Goal: Use online tool/utility: Utilize a website feature to perform a specific function

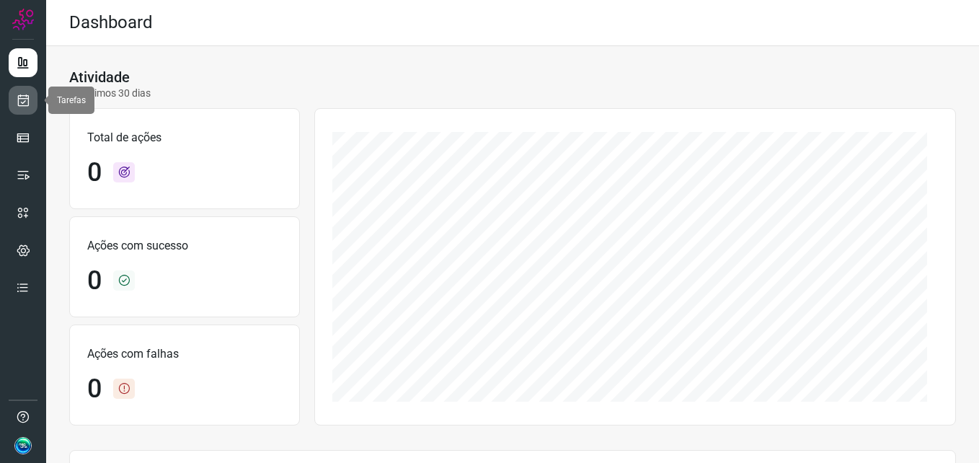
click at [24, 97] on icon at bounding box center [23, 100] width 15 height 14
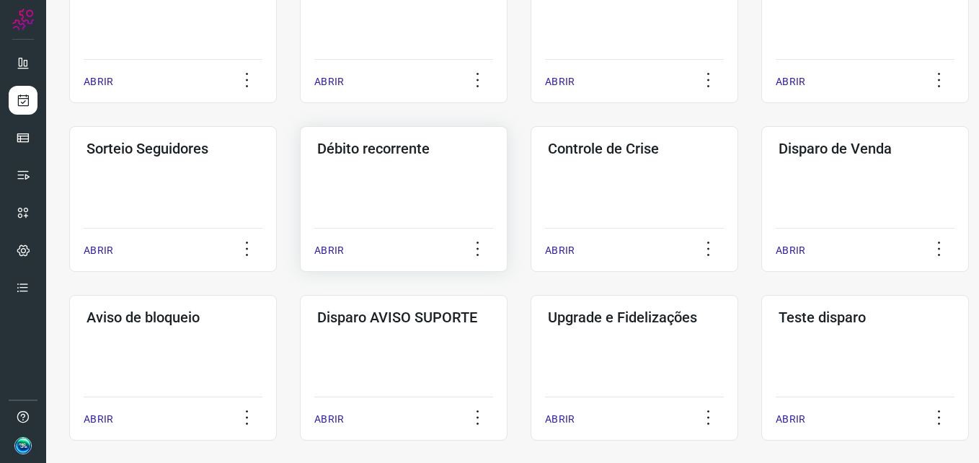
scroll to position [340, 0]
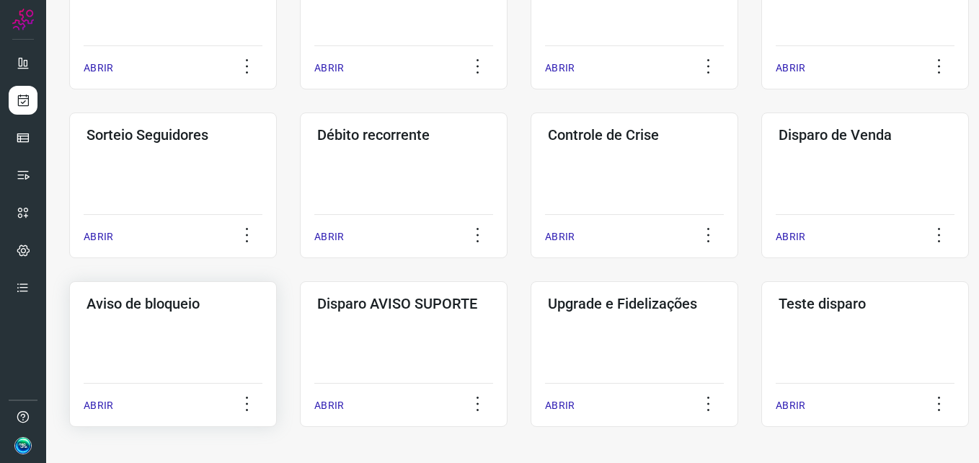
click at [201, 335] on div "Aviso de bloqueio ABRIR" at bounding box center [173, 354] width 208 height 146
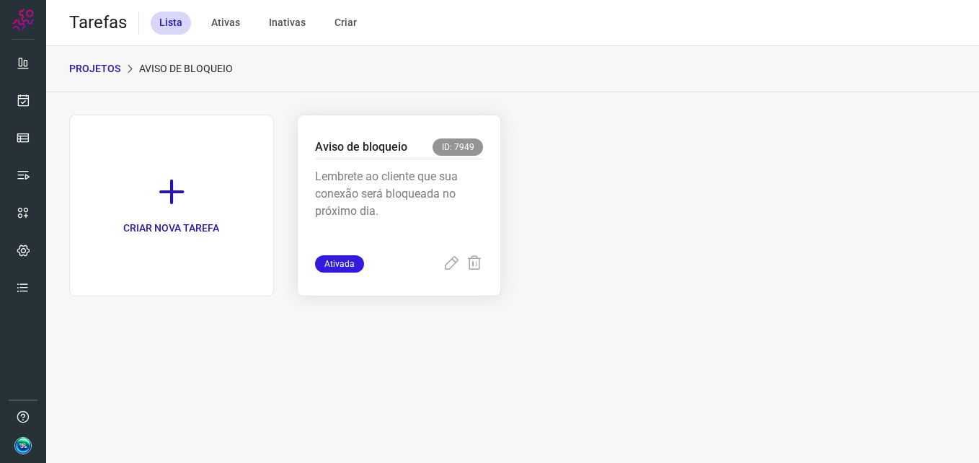
click at [403, 193] on p "Lembrete ao cliente que sua conexão será bloqueada no próximo dia." at bounding box center [399, 204] width 169 height 72
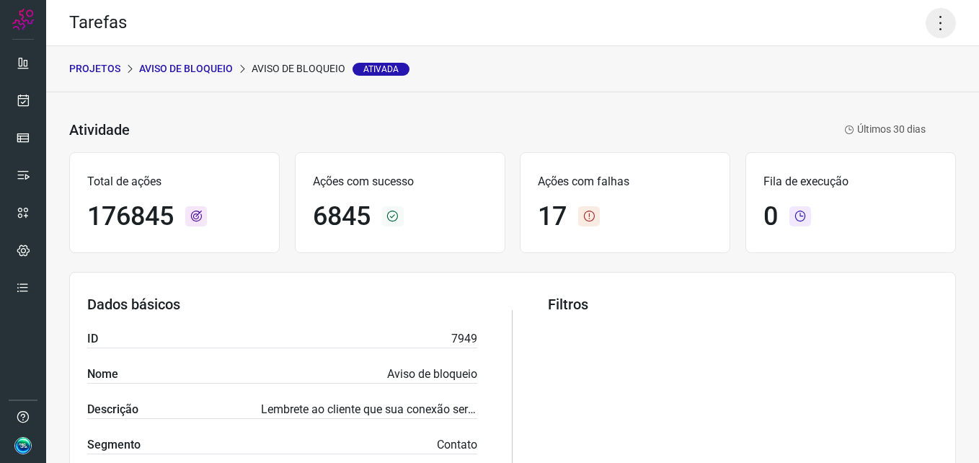
click at [934, 25] on icon at bounding box center [941, 23] width 30 height 30
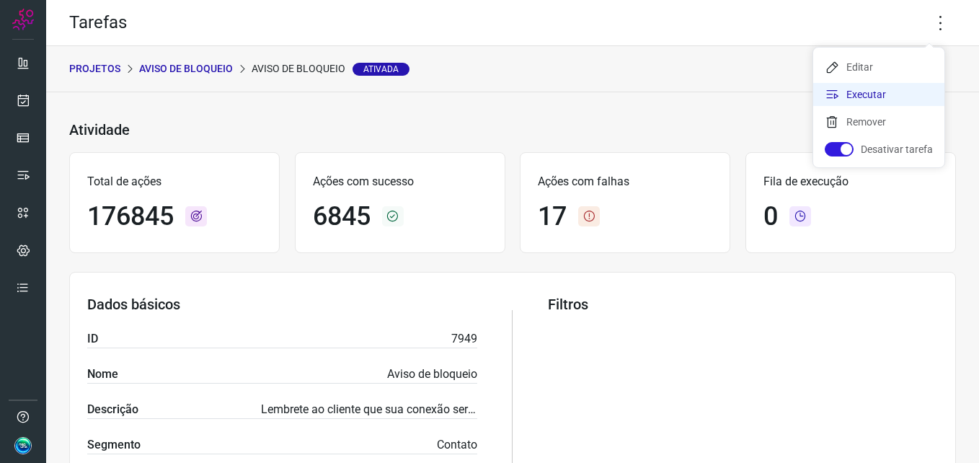
drag, startPoint x: 894, startPoint y: 77, endPoint x: 894, endPoint y: 94, distance: 17.3
click at [894, 94] on ul "Editar Executar Remover Desativar tarefa" at bounding box center [878, 108] width 131 height 120
click at [894, 94] on li "Executar" at bounding box center [878, 94] width 131 height 23
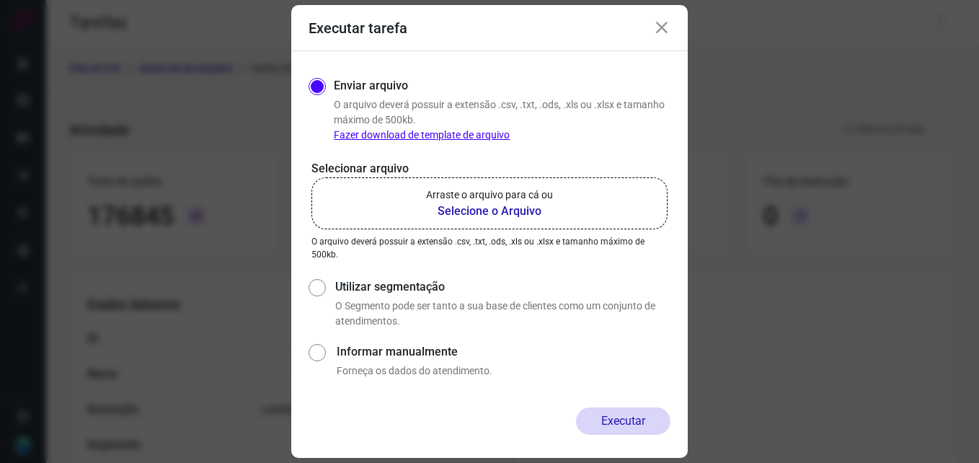
click at [495, 206] on b "Selecione o Arquivo" at bounding box center [489, 211] width 127 height 17
click at [0, 0] on input "Arraste o arquivo para cá ou Selecione o Arquivo" at bounding box center [0, 0] width 0 height 0
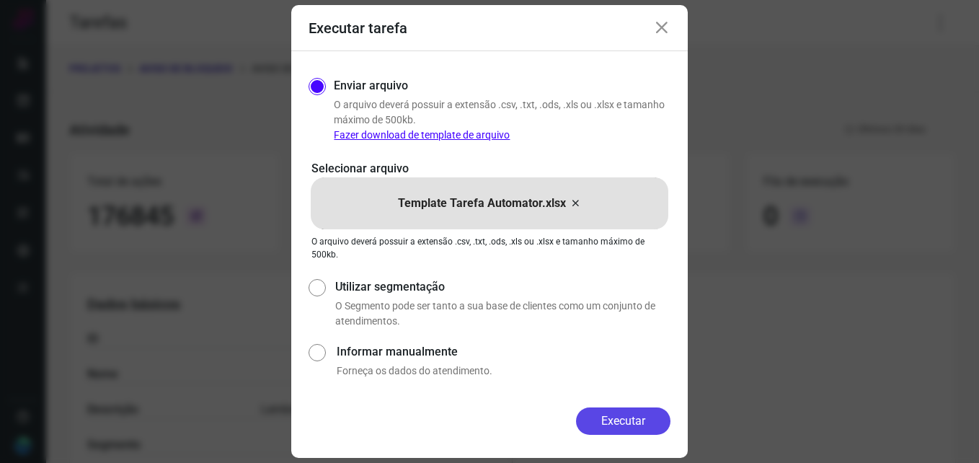
click at [635, 433] on button "Executar" at bounding box center [623, 420] width 94 height 27
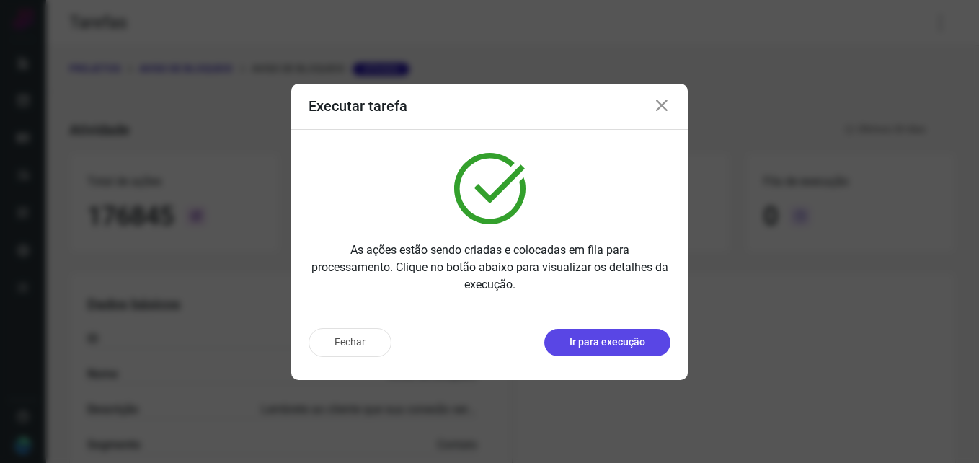
click at [609, 345] on p "Ir para execução" at bounding box center [608, 342] width 76 height 15
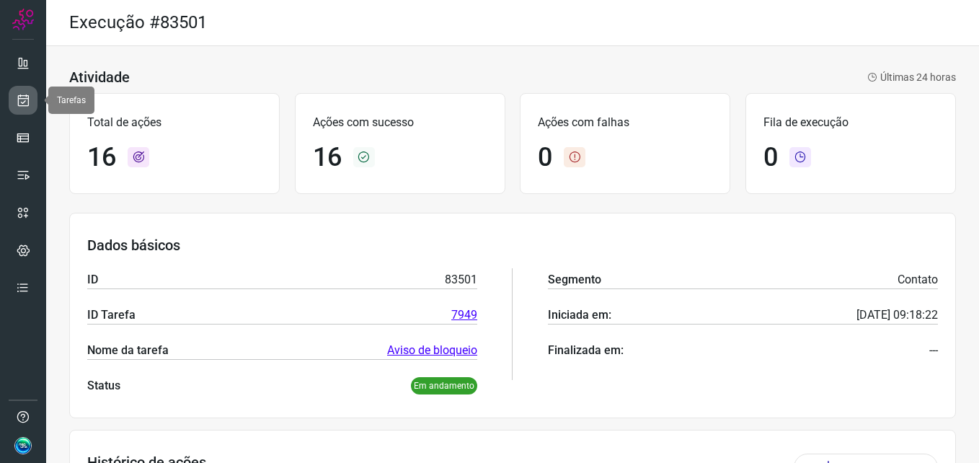
click at [25, 109] on link at bounding box center [23, 100] width 29 height 29
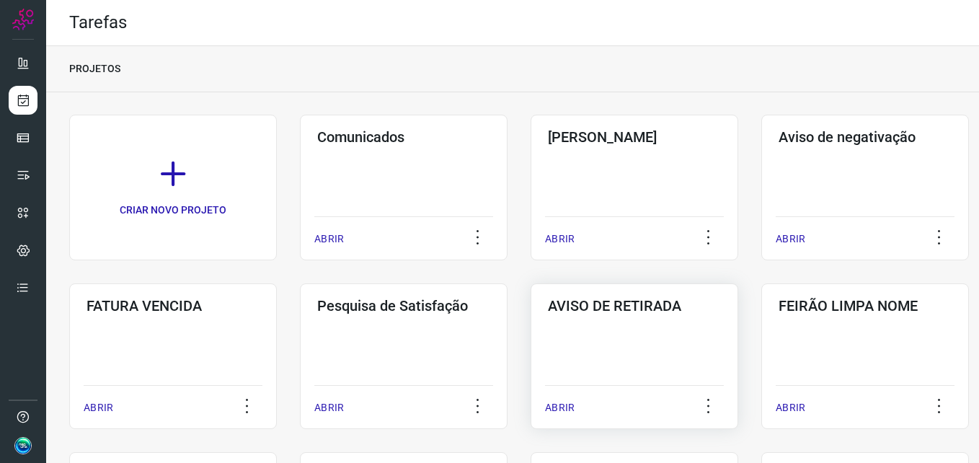
click at [677, 331] on div "AVISO DE RETIRADA ABRIR" at bounding box center [635, 356] width 208 height 146
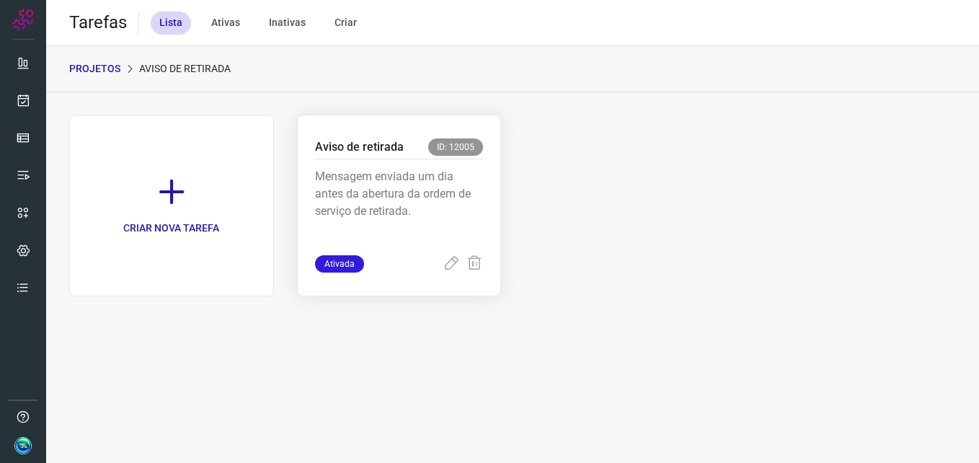
click at [452, 188] on p "Mensagem enviada um dia antes da abertura da ordem de serviço de retirada." at bounding box center [399, 204] width 169 height 72
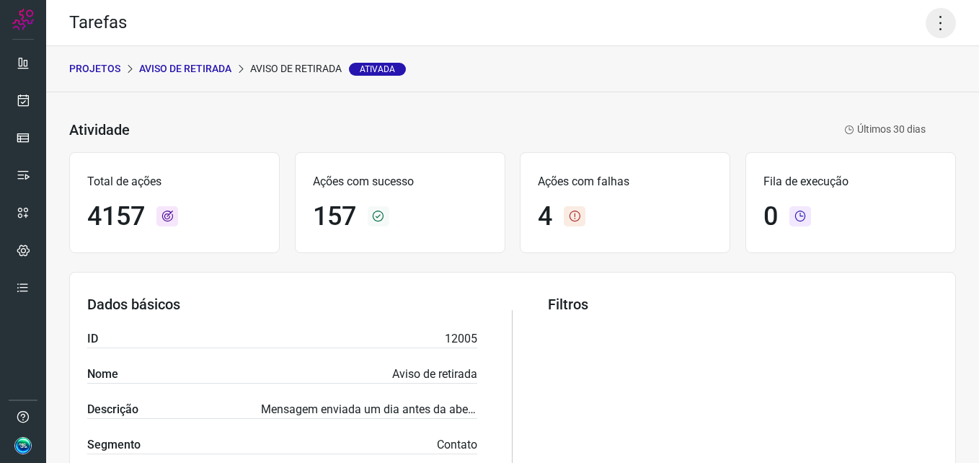
click at [939, 30] on icon at bounding box center [941, 23] width 30 height 30
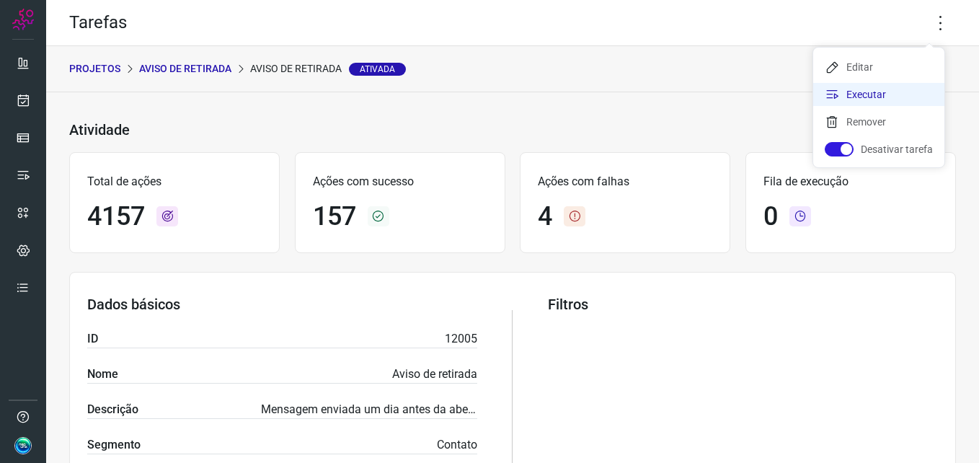
click at [870, 102] on li "Executar" at bounding box center [878, 94] width 131 height 23
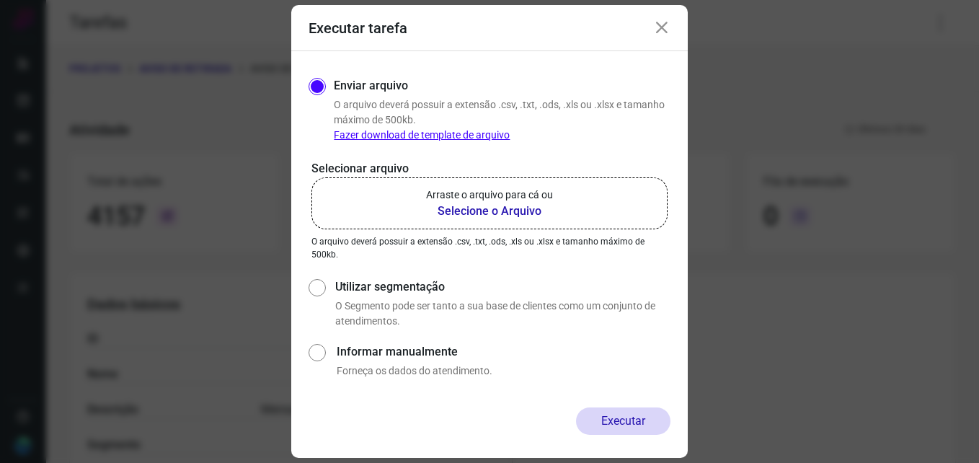
click at [604, 210] on label "Arraste o arquivo para cá ou Selecione o Arquivo" at bounding box center [489, 203] width 356 height 52
click at [0, 0] on input "Arraste o arquivo para cá ou Selecione o Arquivo" at bounding box center [0, 0] width 0 height 0
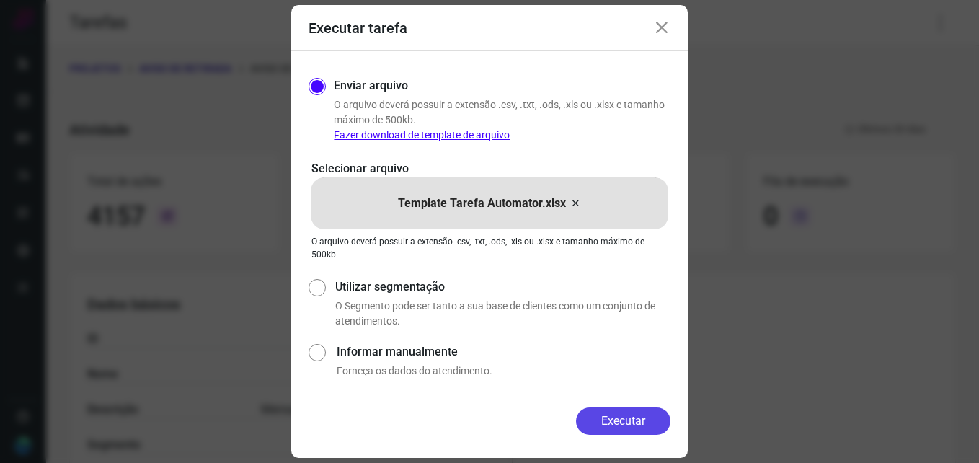
click at [627, 420] on button "Executar" at bounding box center [623, 420] width 94 height 27
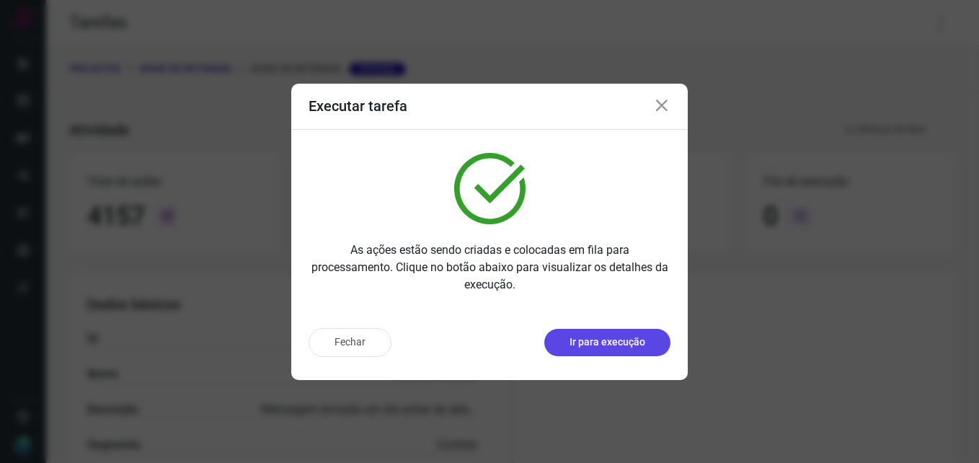
click at [602, 350] on button "Ir para execução" at bounding box center [607, 342] width 126 height 27
